Goal: Task Accomplishment & Management: Manage account settings

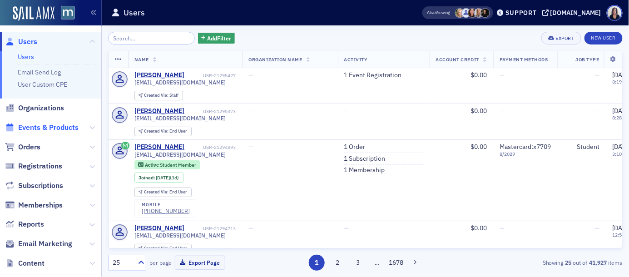
click at [60, 125] on span "Events & Products" at bounding box center [48, 128] width 60 height 10
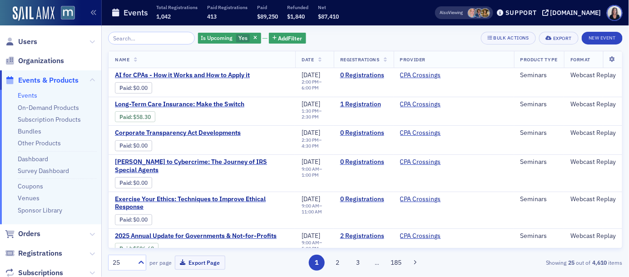
click at [139, 37] on input "search" at bounding box center [151, 38] width 87 height 13
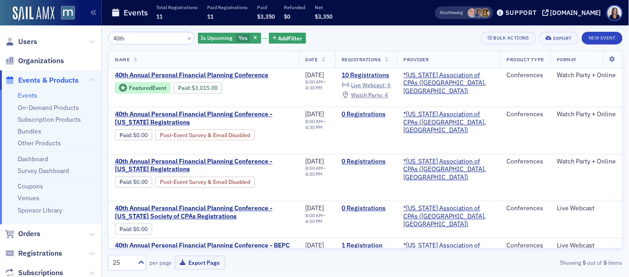
type input "40th"
click at [180, 73] on span "40th Annual Personal Financial Planning Conference" at bounding box center [191, 75] width 153 height 8
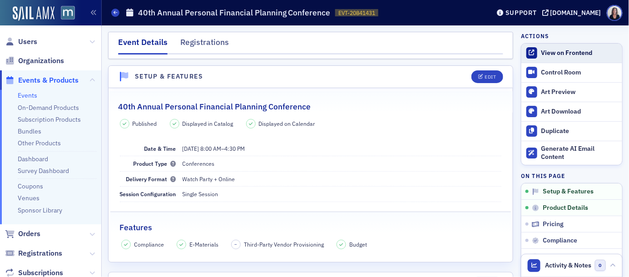
click at [550, 53] on div "View on Frontend" at bounding box center [579, 53] width 76 height 8
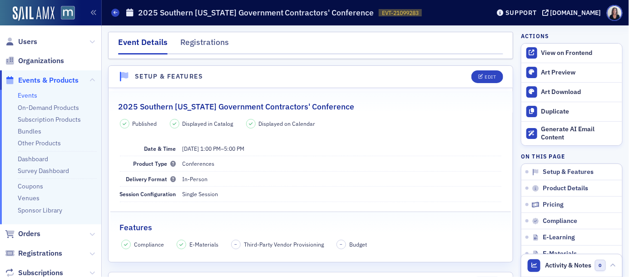
scroll to position [1483, 0]
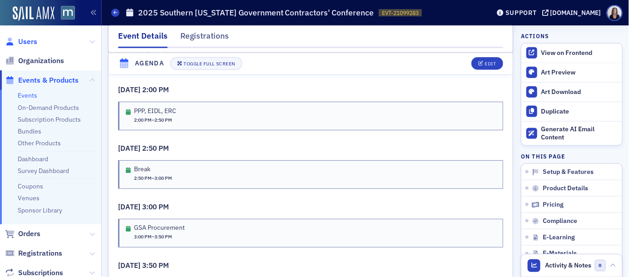
click at [33, 40] on span "Users" at bounding box center [27, 42] width 19 height 10
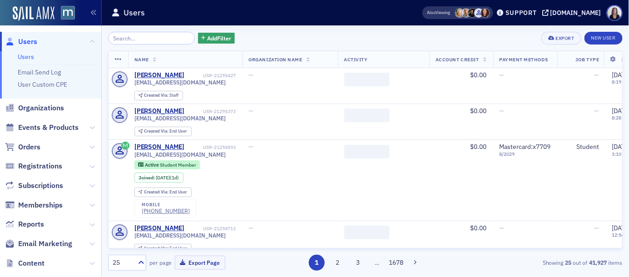
click at [127, 37] on input "search" at bounding box center [151, 38] width 87 height 13
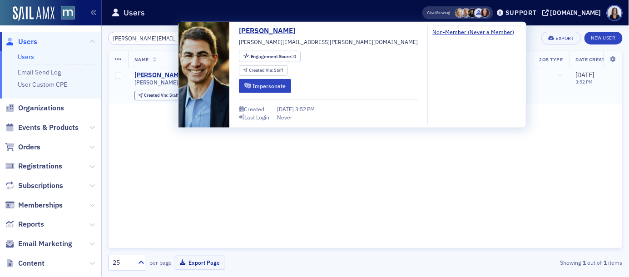
type input "glenn.johnson@ey.com"
click at [148, 73] on div "Glenn Johnson" at bounding box center [159, 75] width 50 height 8
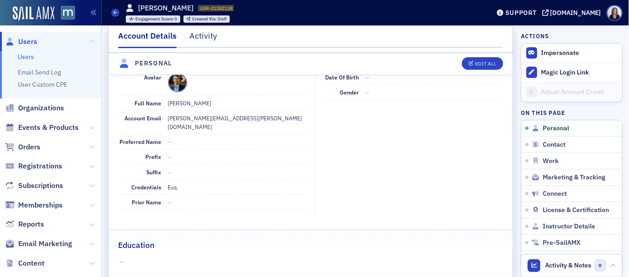
scroll to position [111, 0]
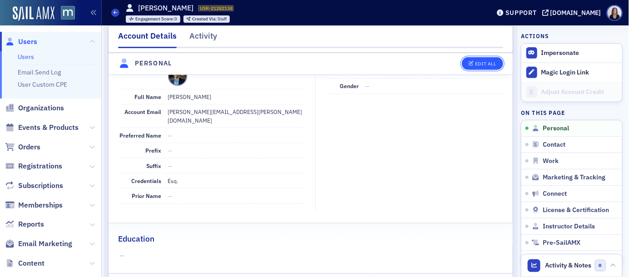
click at [480, 63] on div "Edit All" at bounding box center [485, 63] width 21 height 5
select select "US"
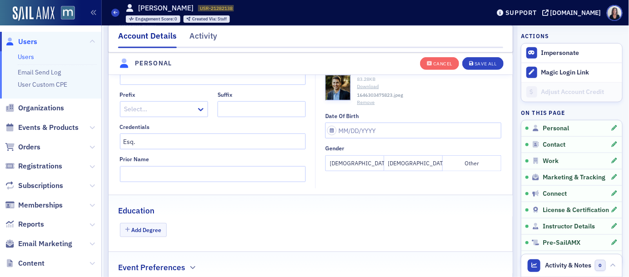
scroll to position [216, 0]
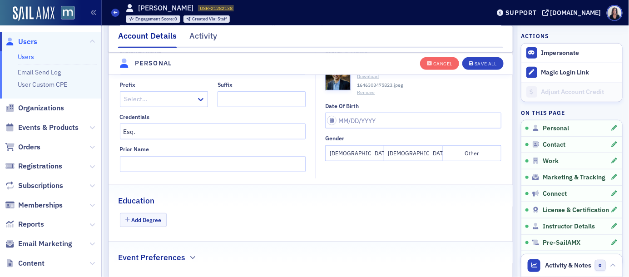
click at [420, 151] on button "Male" at bounding box center [413, 153] width 59 height 16
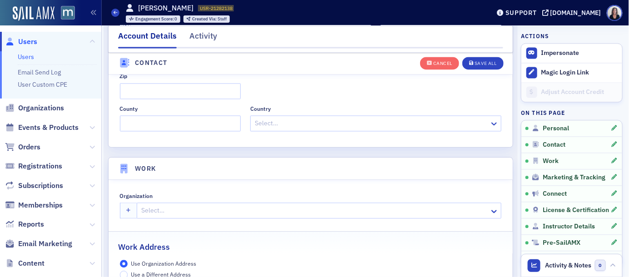
scroll to position [618, 0]
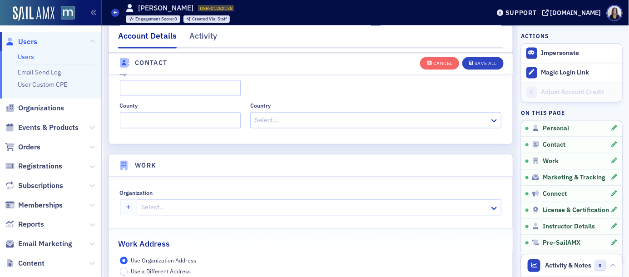
click at [375, 205] on div at bounding box center [314, 207] width 348 height 11
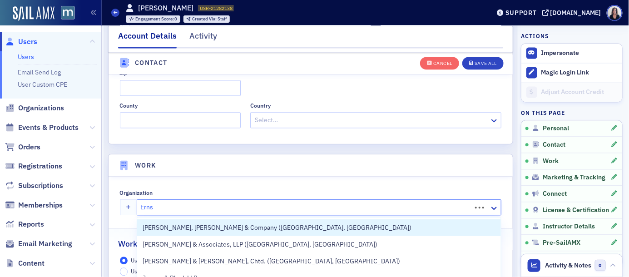
type input "Ernst"
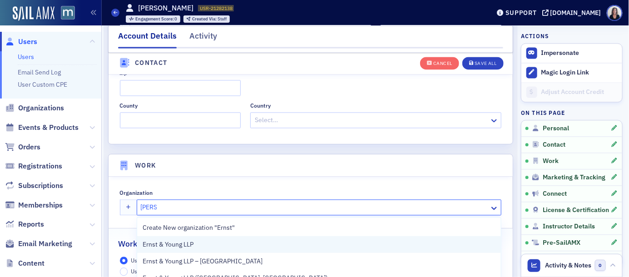
click at [326, 243] on div "Ernst & Young LLP" at bounding box center [319, 245] width 353 height 10
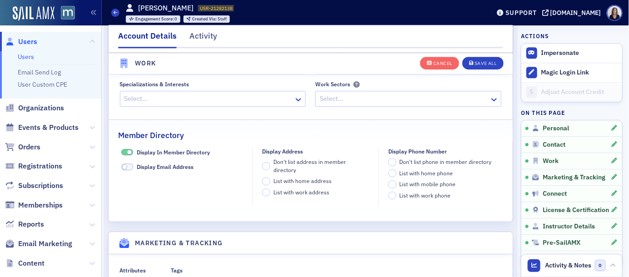
scroll to position [890, 0]
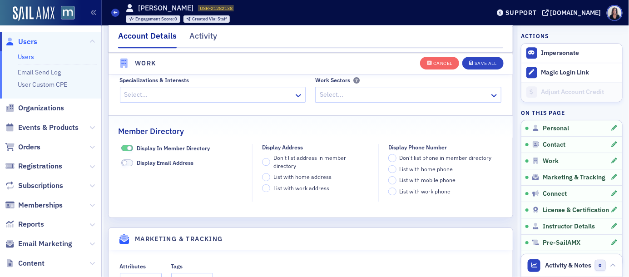
click at [131, 148] on span at bounding box center [129, 148] width 5 height 5
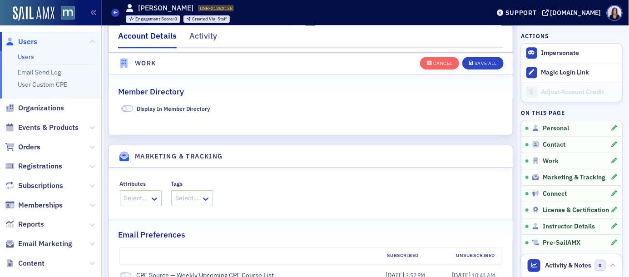
scroll to position [935, 0]
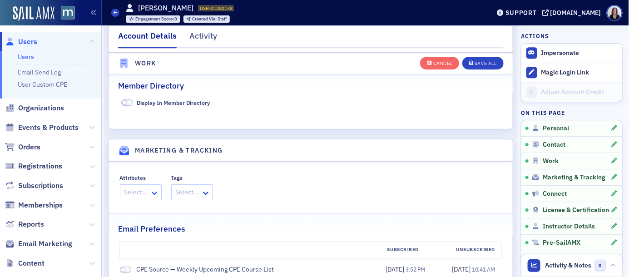
click at [155, 196] on icon at bounding box center [154, 192] width 9 height 9
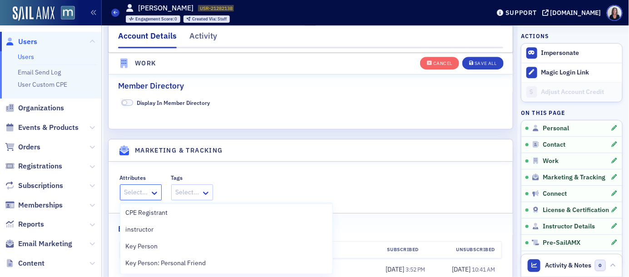
scroll to position [55, 0]
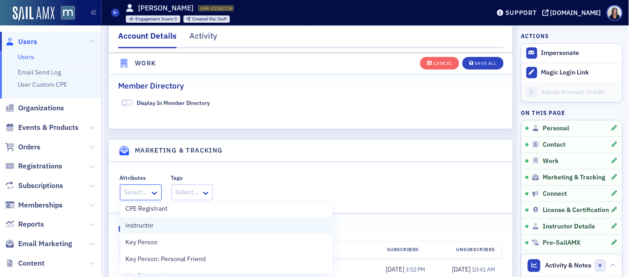
click at [151, 228] on span "instructor" at bounding box center [140, 226] width 28 height 10
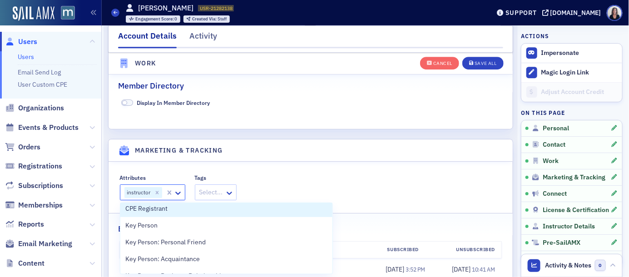
click at [313, 172] on fieldset "Attributes option instructor, selected. CPE Registrant, 4 of 64. 64 results ava…" at bounding box center [311, 186] width 404 height 42
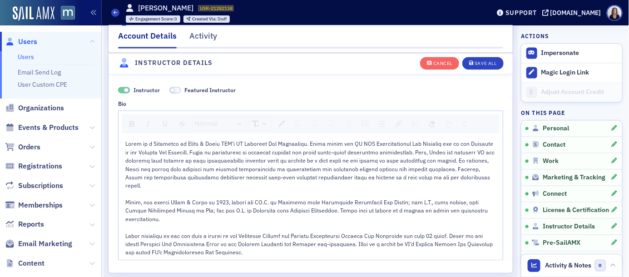
scroll to position [1737, 0]
click at [485, 66] on div "Save All" at bounding box center [485, 63] width 22 height 5
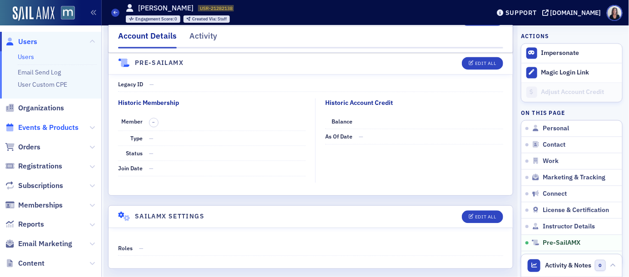
click at [67, 126] on span "Events & Products" at bounding box center [48, 128] width 60 height 10
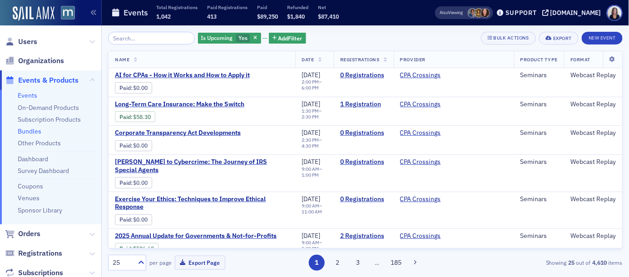
click at [33, 131] on link "Bundles" at bounding box center [30, 131] width 24 height 8
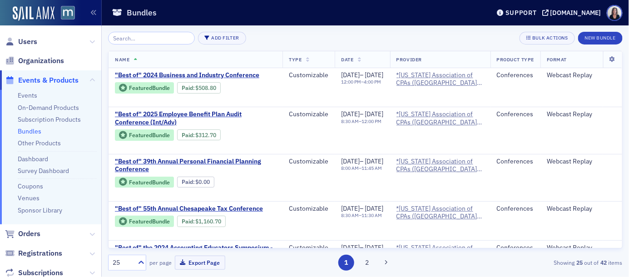
click at [33, 131] on link "Bundles" at bounding box center [30, 131] width 24 height 8
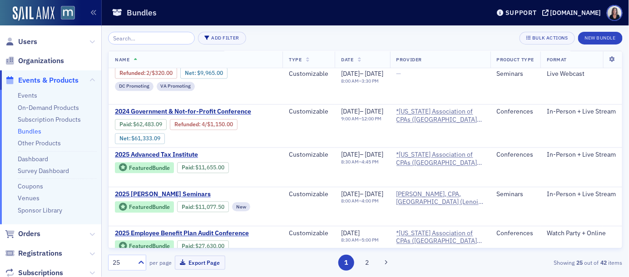
scroll to position [697, 0]
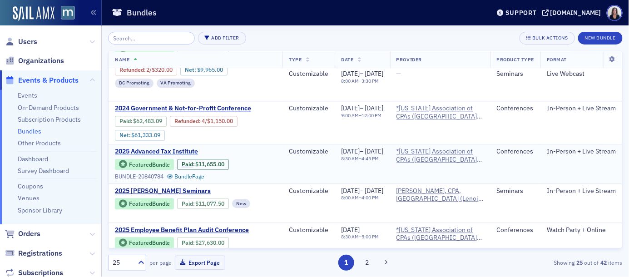
click at [186, 148] on span "2025 Advanced Tax Institute" at bounding box center [191, 152] width 153 height 8
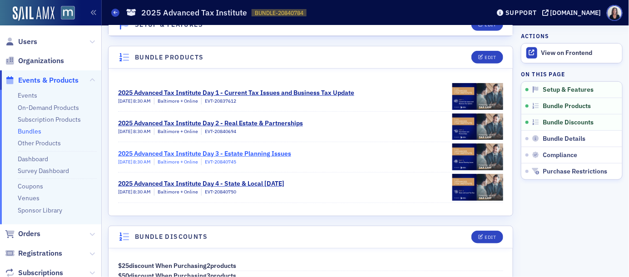
scroll to position [163, 0]
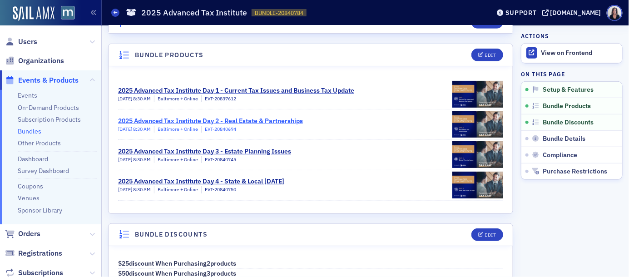
click at [246, 119] on div "2025 Advanced Tax Institute Day 2 - Real Estate & Partnerships" at bounding box center [210, 121] width 185 height 10
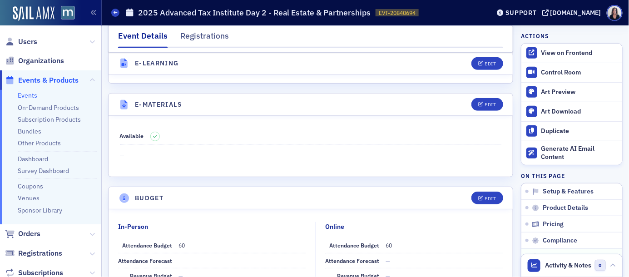
scroll to position [1277, 0]
click at [497, 104] on button "Edit" at bounding box center [486, 104] width 31 height 13
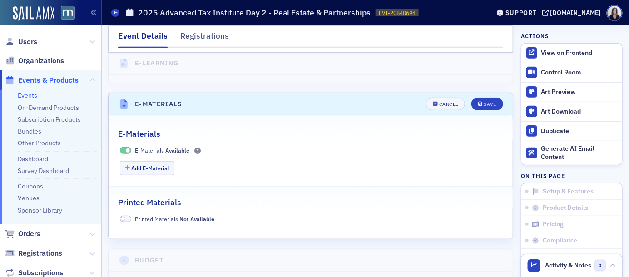
scroll to position [1319, 0]
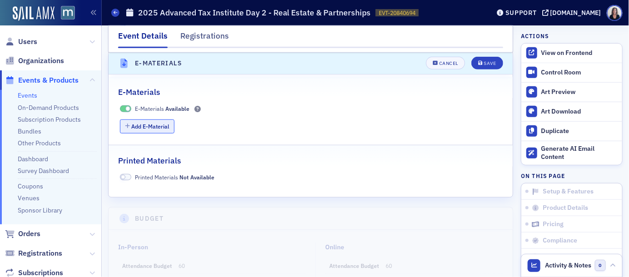
click at [160, 125] on button "Add E-Material" at bounding box center [147, 126] width 55 height 14
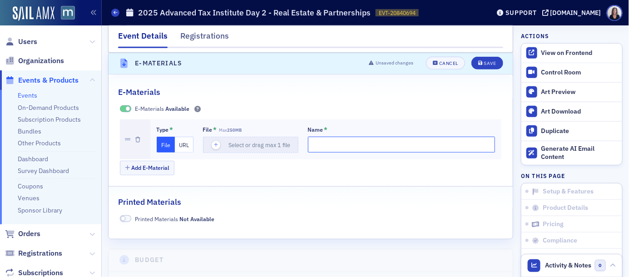
click at [314, 146] on input "Name *" at bounding box center [402, 145] width 188 height 16
type input "Speaker Bios - Day 2"
click at [188, 146] on button "URL" at bounding box center [184, 145] width 19 height 16
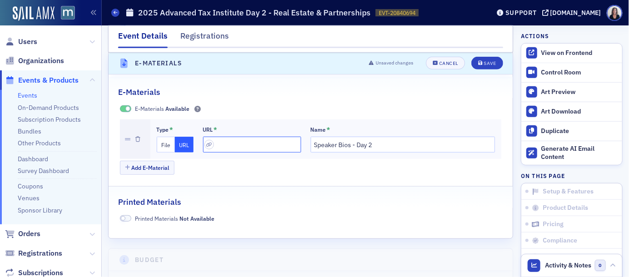
click at [238, 147] on input "url" at bounding box center [252, 145] width 98 height 16
paste input "https://drive.google.com/drive/folders/1ecQ8hqxvLz2dRqoTF1TCvmqghghIrHt3?usp=dr…"
type input "https://drive.google.com/drive/folders/1ecQ8hqxvLz2dRqoTF1TCvmqghghIrHt3?usp=dr…"
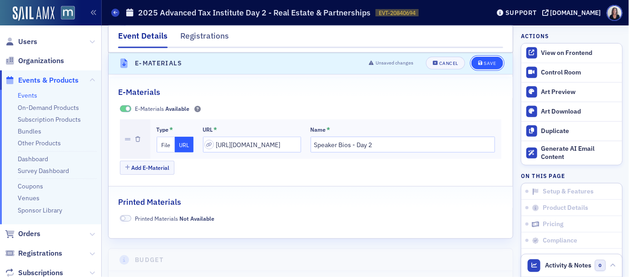
click at [490, 66] on div "Save" at bounding box center [490, 63] width 12 height 5
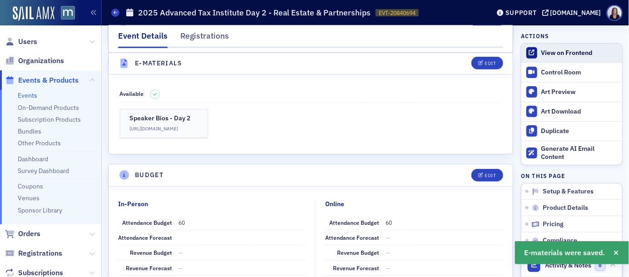
click at [546, 49] on div "View on Frontend" at bounding box center [579, 53] width 76 height 8
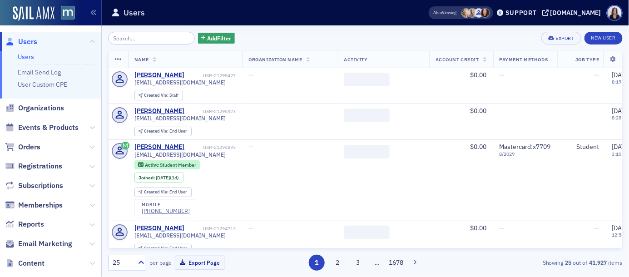
click at [128, 35] on input "search" at bounding box center [151, 38] width 87 height 13
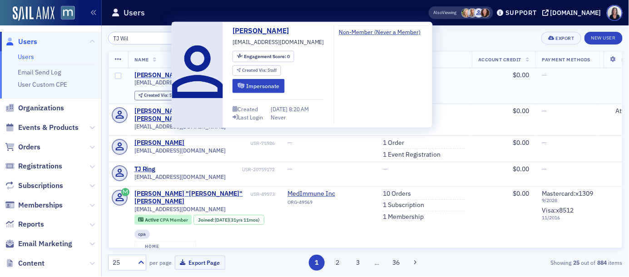
type input "TJ Wil"
click at [162, 75] on div "TJ Wilkinson" at bounding box center [159, 75] width 50 height 8
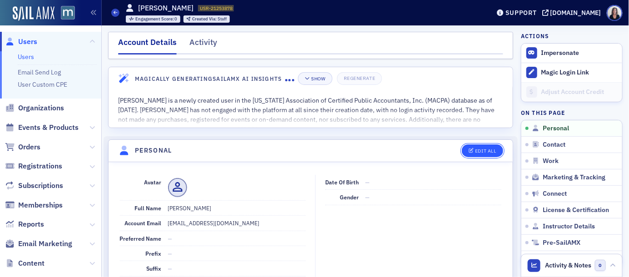
click at [482, 152] on div "Edit All" at bounding box center [485, 150] width 21 height 5
select select "US"
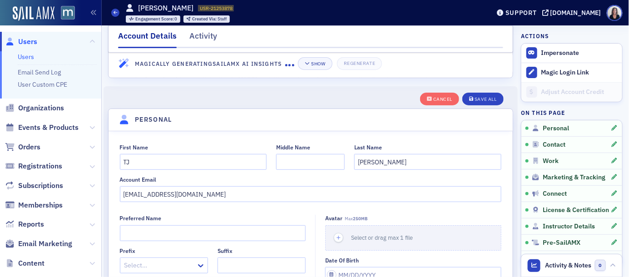
scroll to position [106, 0]
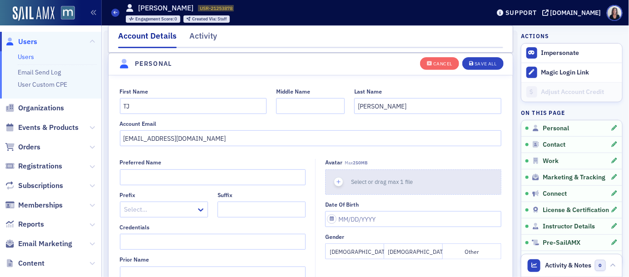
click at [377, 181] on span "Select or drag max 1 file" at bounding box center [382, 181] width 62 height 7
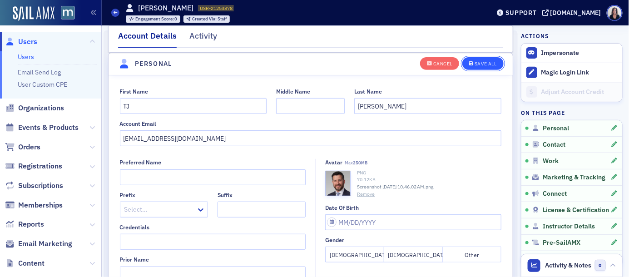
click at [485, 64] on div "Save All" at bounding box center [485, 63] width 22 height 5
